Goal: Task Accomplishment & Management: Complete application form

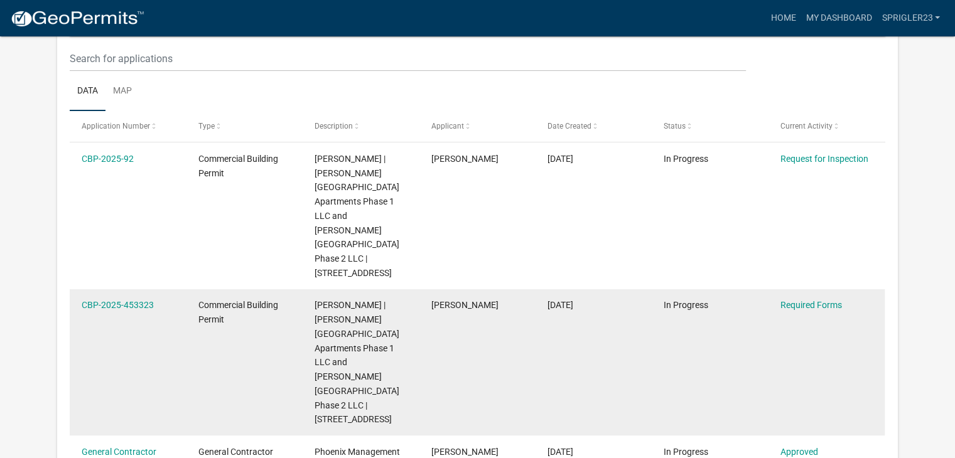
scroll to position [170, 0]
click at [293, 289] on datatable-body-cell "Commercial Building Permit" at bounding box center [244, 362] width 116 height 147
click at [143, 299] on link "CBP-2025-453323" at bounding box center [118, 304] width 72 height 10
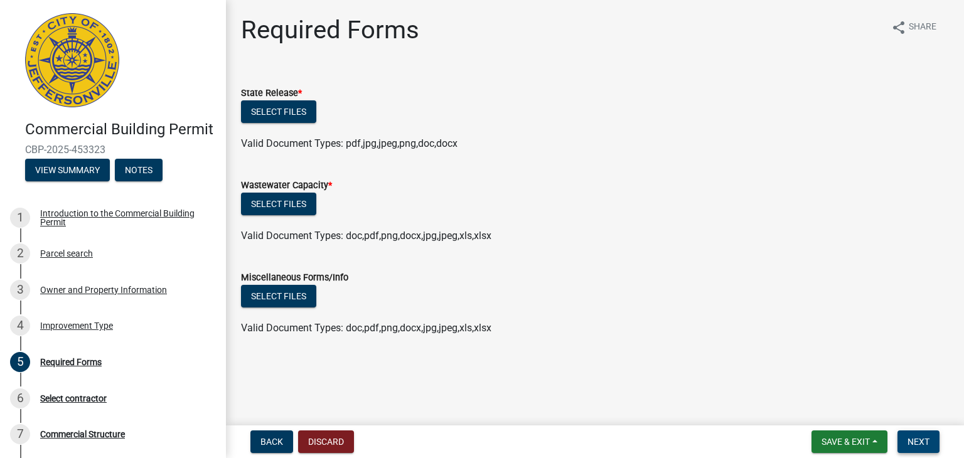
click at [916, 438] on span "Next" at bounding box center [919, 442] width 22 height 10
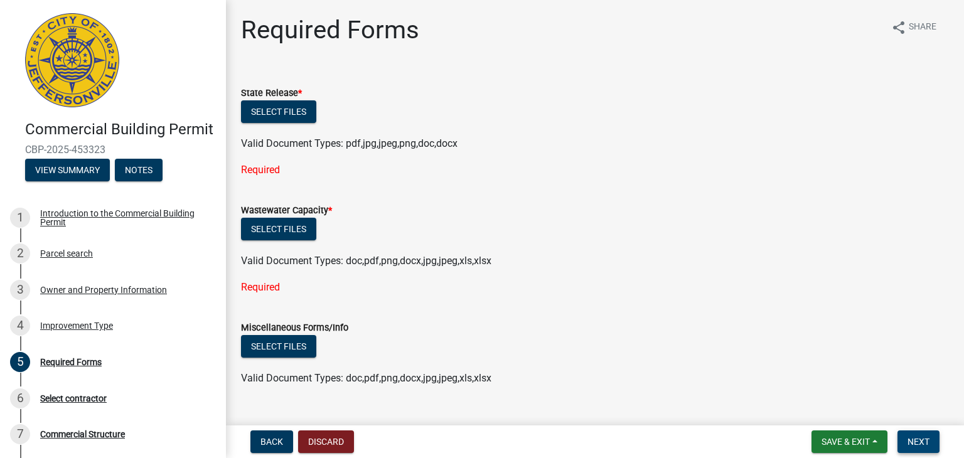
click at [921, 433] on button "Next" at bounding box center [919, 442] width 42 height 23
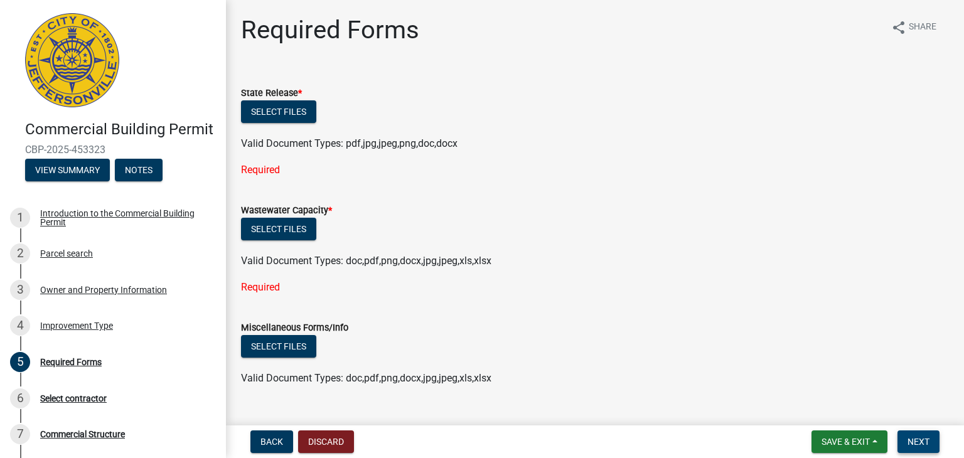
scroll to position [26, 0]
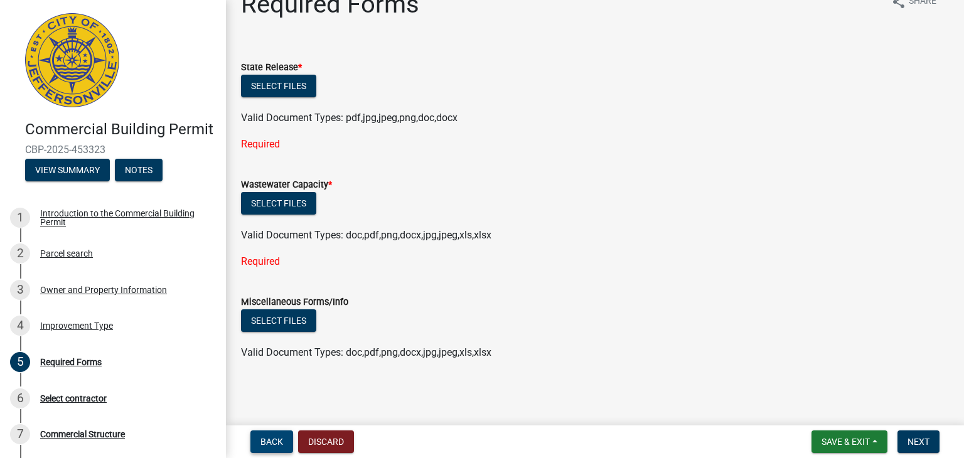
click at [261, 443] on span "Back" at bounding box center [272, 442] width 23 height 10
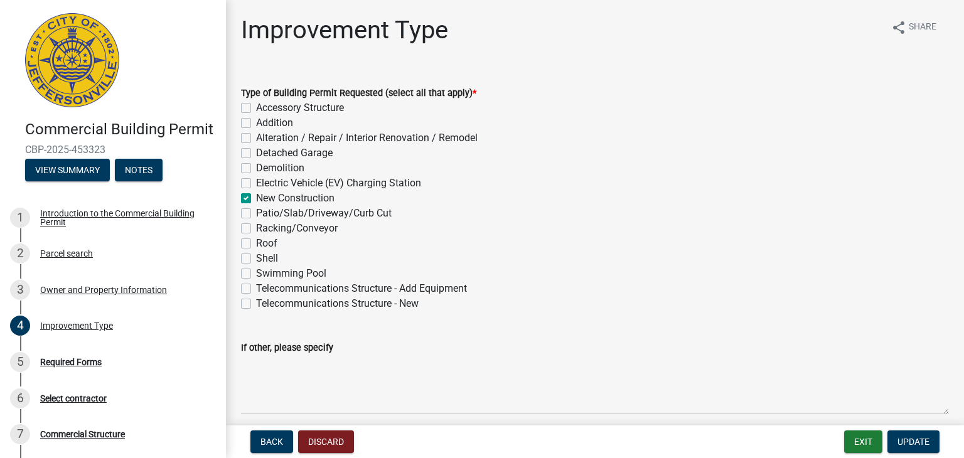
click at [718, 217] on div "Patio/Slab/Driveway/Curb Cut" at bounding box center [595, 213] width 708 height 15
